Goal: Check status: Check status

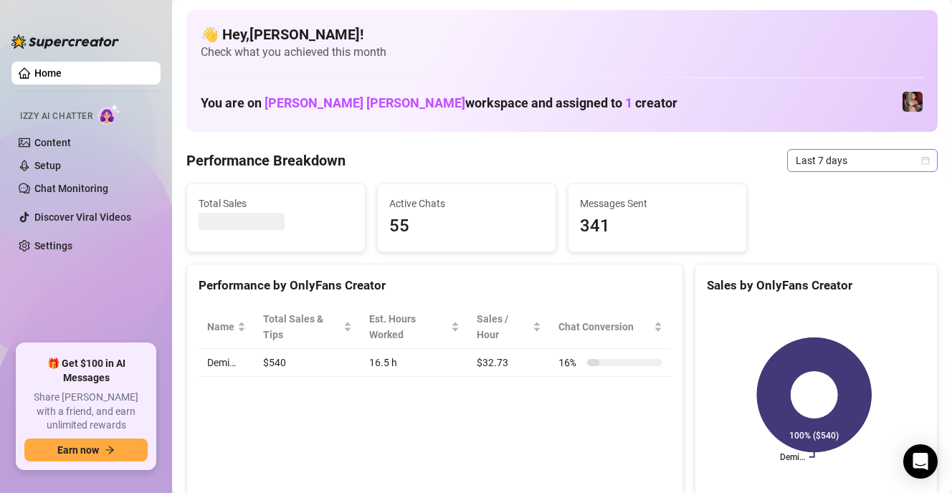
click at [921, 161] on icon "calendar" at bounding box center [925, 160] width 9 height 9
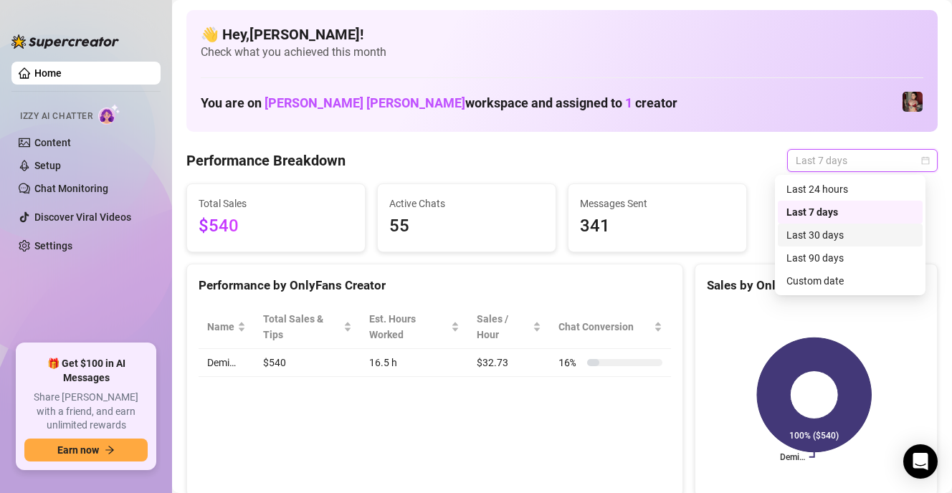
click at [832, 236] on div "Last 30 days" at bounding box center [851, 235] width 128 height 16
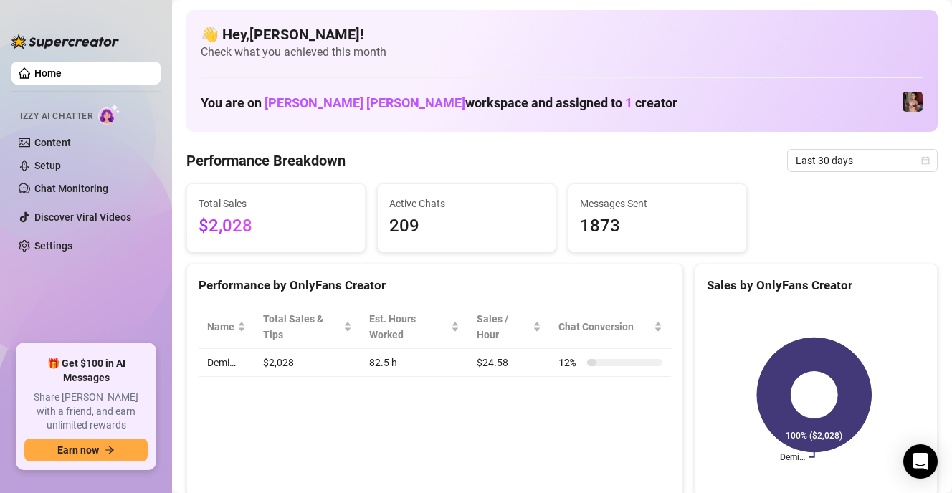
click at [329, 161] on Breakdown "Performance Breakdown" at bounding box center [265, 161] width 159 height 20
click at [841, 166] on span "Last 30 days" at bounding box center [862, 161] width 133 height 22
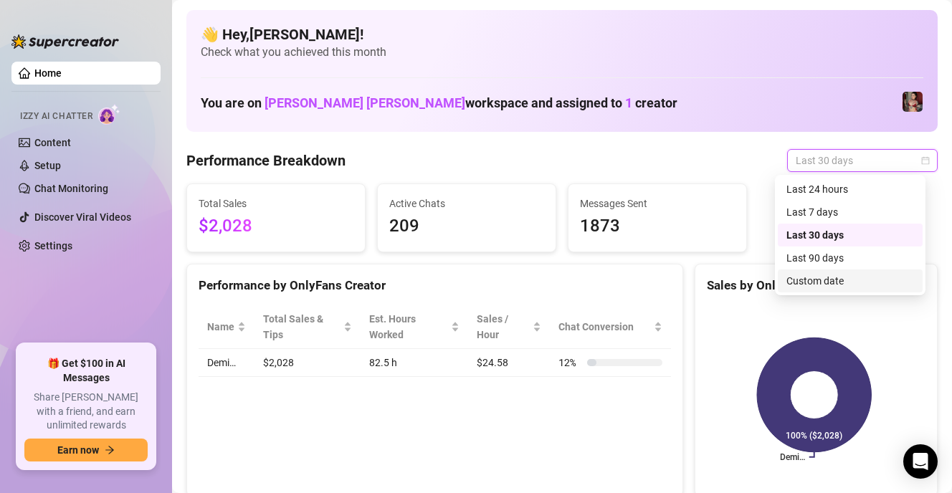
click at [847, 276] on div "Custom date" at bounding box center [851, 281] width 128 height 16
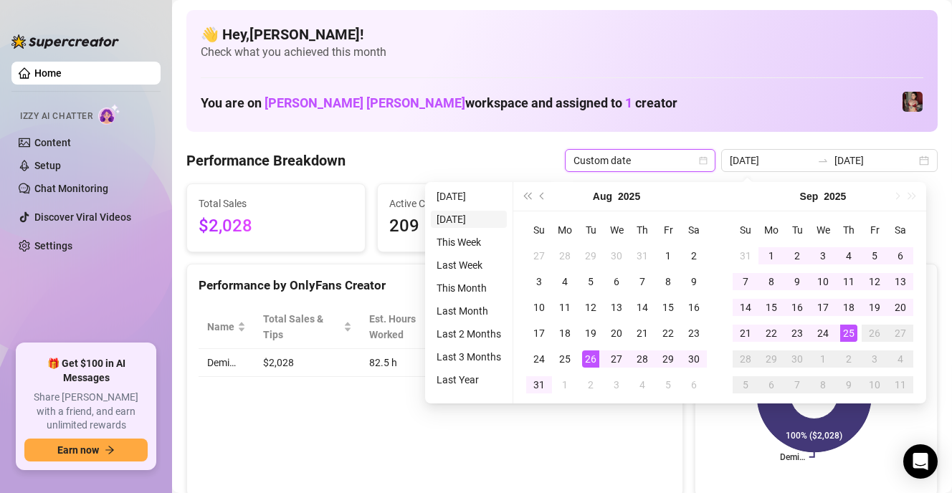
type input "[DATE]"
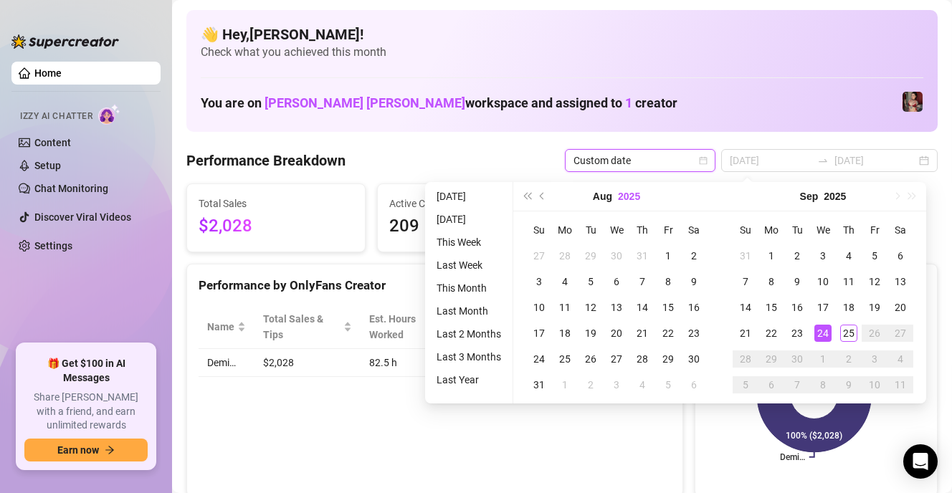
type input "[DATE]"
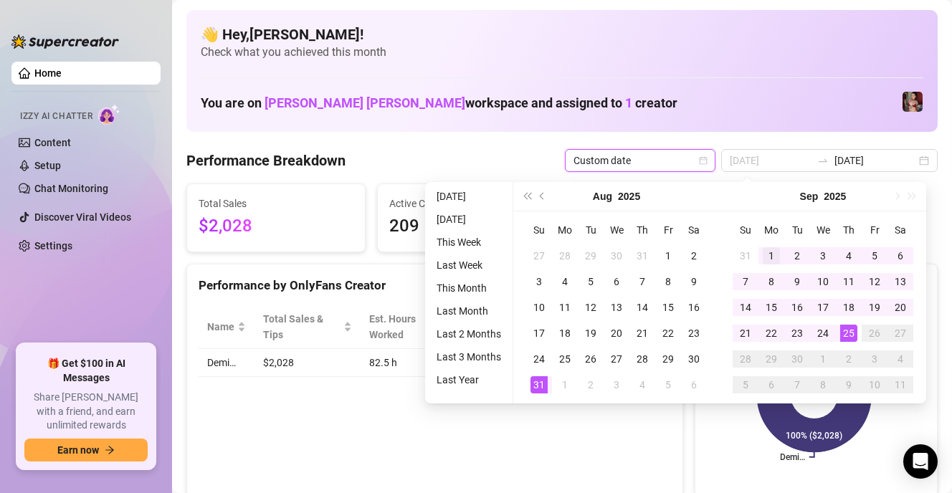
type input "[DATE]"
click at [773, 252] on div "1" at bounding box center [771, 255] width 17 height 17
type input "[DATE]"
click at [848, 329] on div "25" at bounding box center [848, 333] width 17 height 17
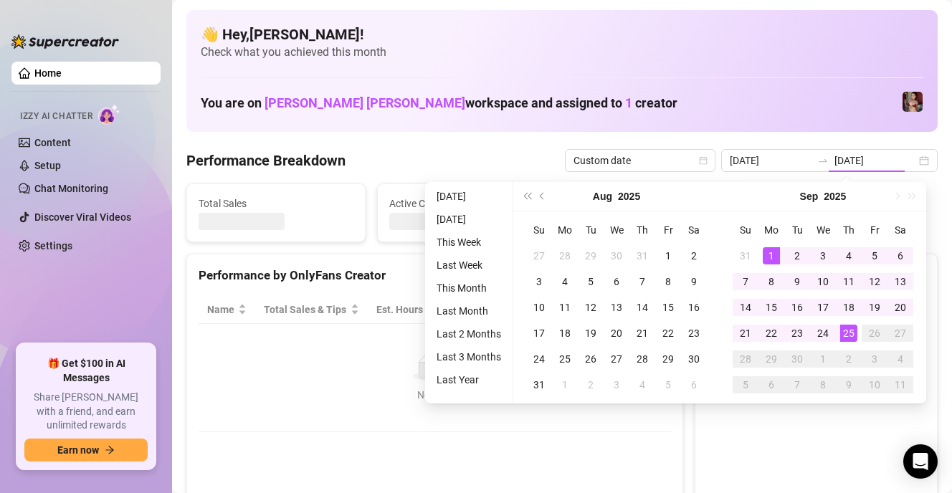
type input "[DATE]"
